Goal: Transaction & Acquisition: Purchase product/service

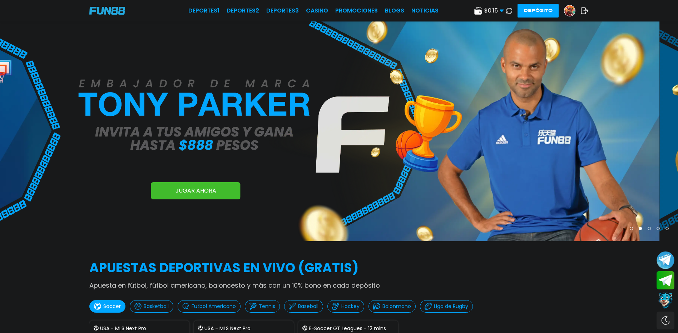
click at [572, 12] on img at bounding box center [570, 10] width 11 height 11
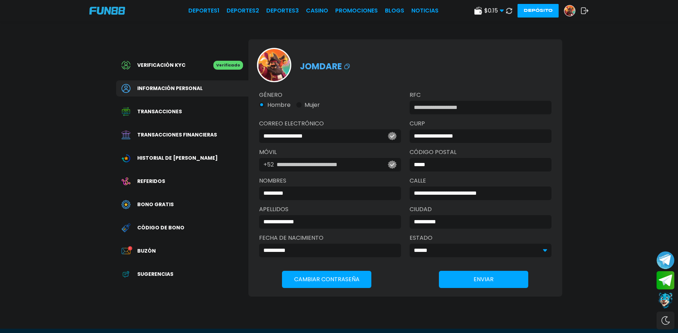
click at [531, 11] on button "Depósito" at bounding box center [538, 11] width 41 height 14
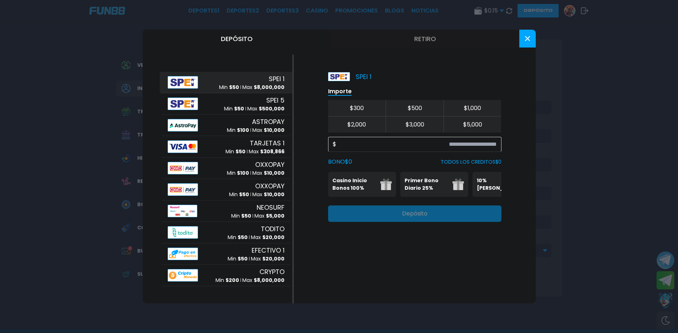
click at [250, 84] on p "Max $ 8,000,000" at bounding box center [263, 88] width 42 height 8
click at [269, 80] on span "SPEI 1" at bounding box center [277, 79] width 16 height 10
click at [409, 146] on input at bounding box center [417, 144] width 161 height 9
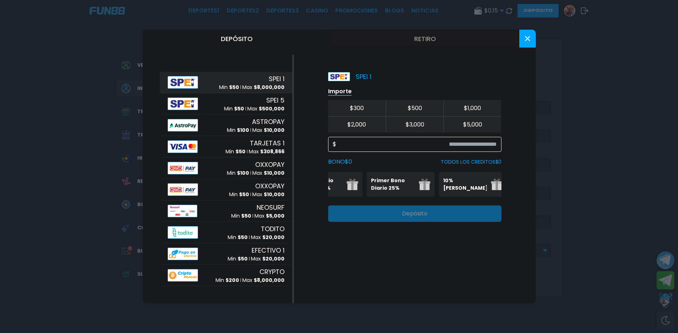
scroll to position [0, 44]
drag, startPoint x: 462, startPoint y: 187, endPoint x: 406, endPoint y: 190, distance: 55.9
click at [408, 189] on div "Casino Inicio Bonos 100% Es necesario apostar 30 veces. Primer Bono Diario 25% …" at bounding box center [414, 184] width 173 height 25
click at [488, 187] on img at bounding box center [491, 184] width 11 height 11
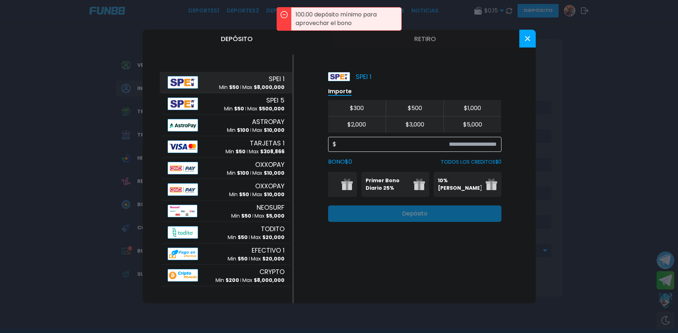
click at [403, 144] on input at bounding box center [417, 144] width 161 height 9
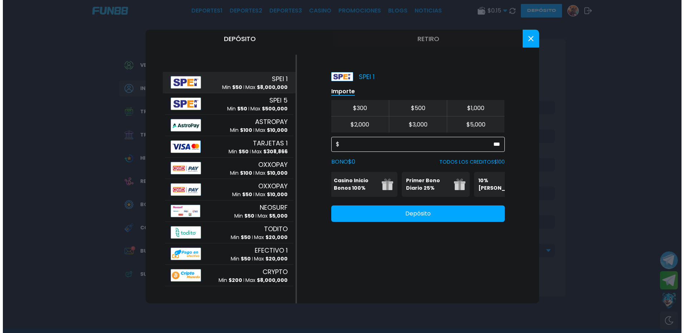
scroll to position [0, 0]
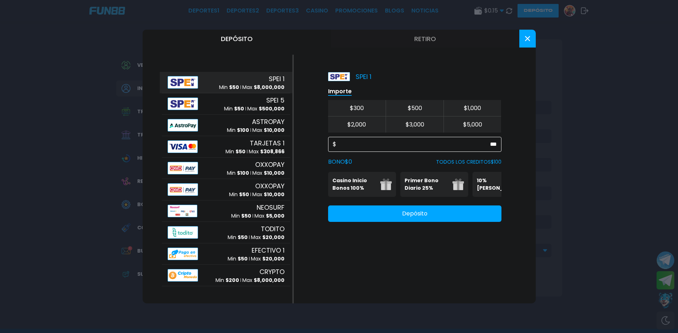
type input "***"
click at [534, 42] on button at bounding box center [528, 39] width 16 height 18
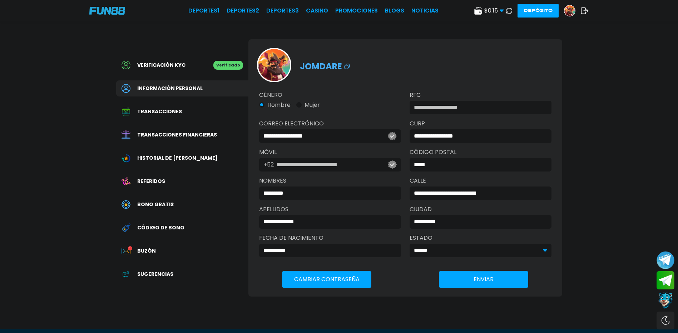
click at [587, 11] on icon at bounding box center [585, 10] width 8 height 7
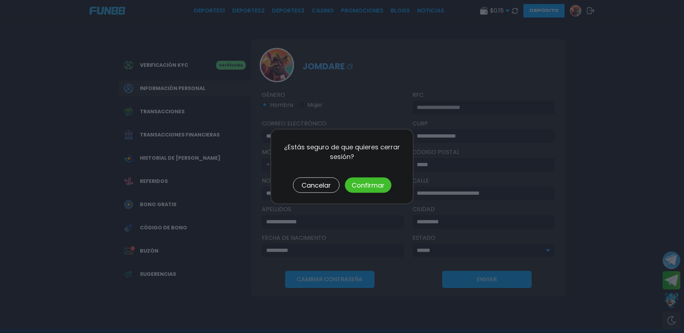
click at [382, 183] on button "Confirmar" at bounding box center [368, 185] width 46 height 15
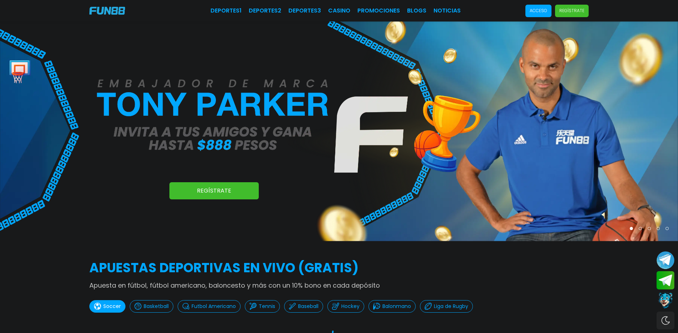
click at [532, 14] on p "Acceso" at bounding box center [539, 11] width 18 height 6
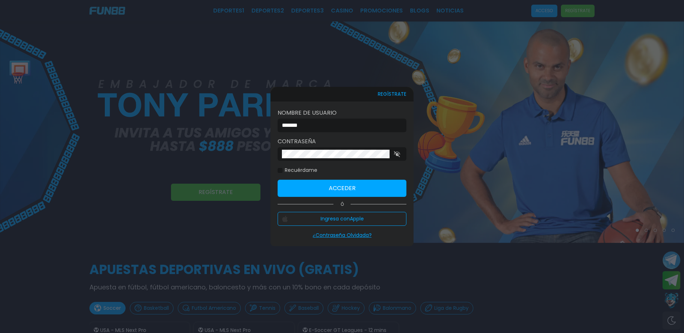
click at [325, 122] on input "*******" at bounding box center [340, 125] width 116 height 9
type input "*******"
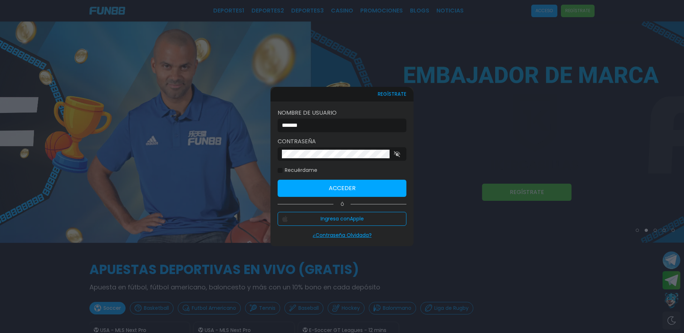
click at [323, 190] on button "Acceder" at bounding box center [342, 188] width 129 height 17
